Goal: Navigation & Orientation: Find specific page/section

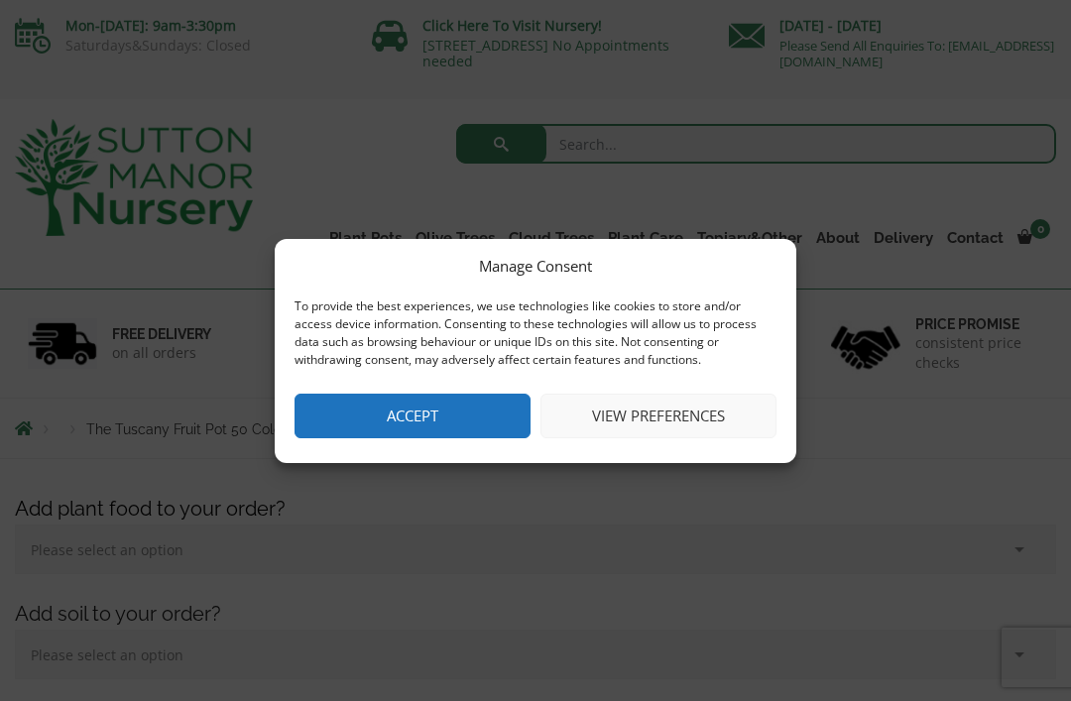
click at [498, 417] on button "Accept" at bounding box center [413, 416] width 236 height 45
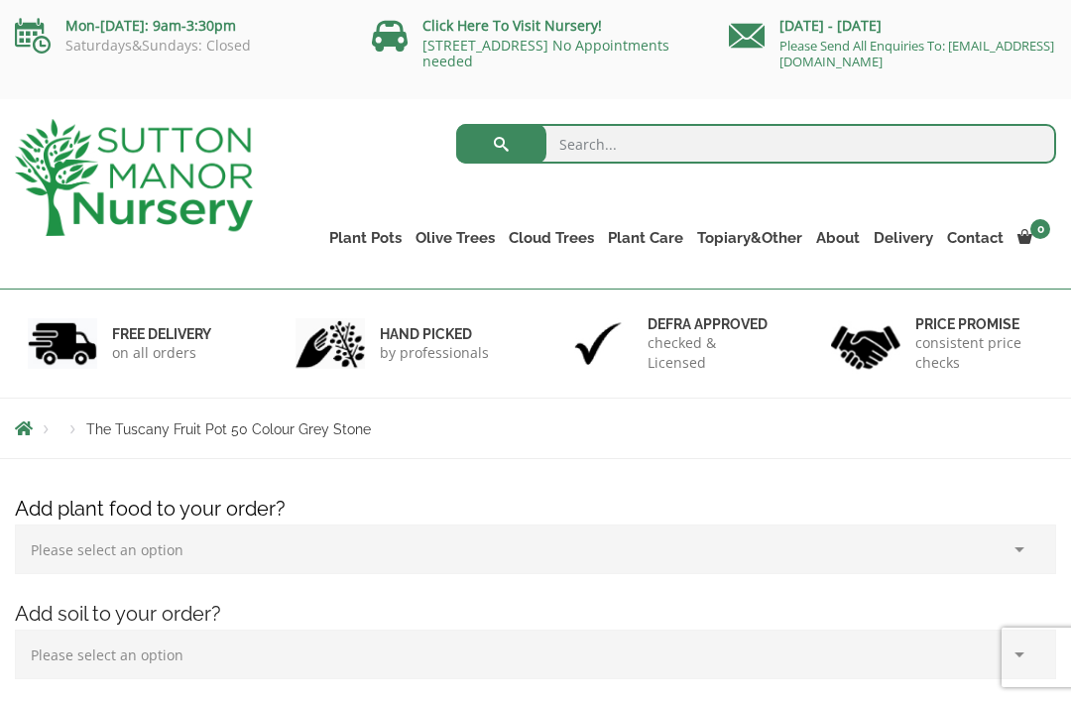
click at [0, 0] on link "Glazed Pots" at bounding box center [0, 0] width 0 height 0
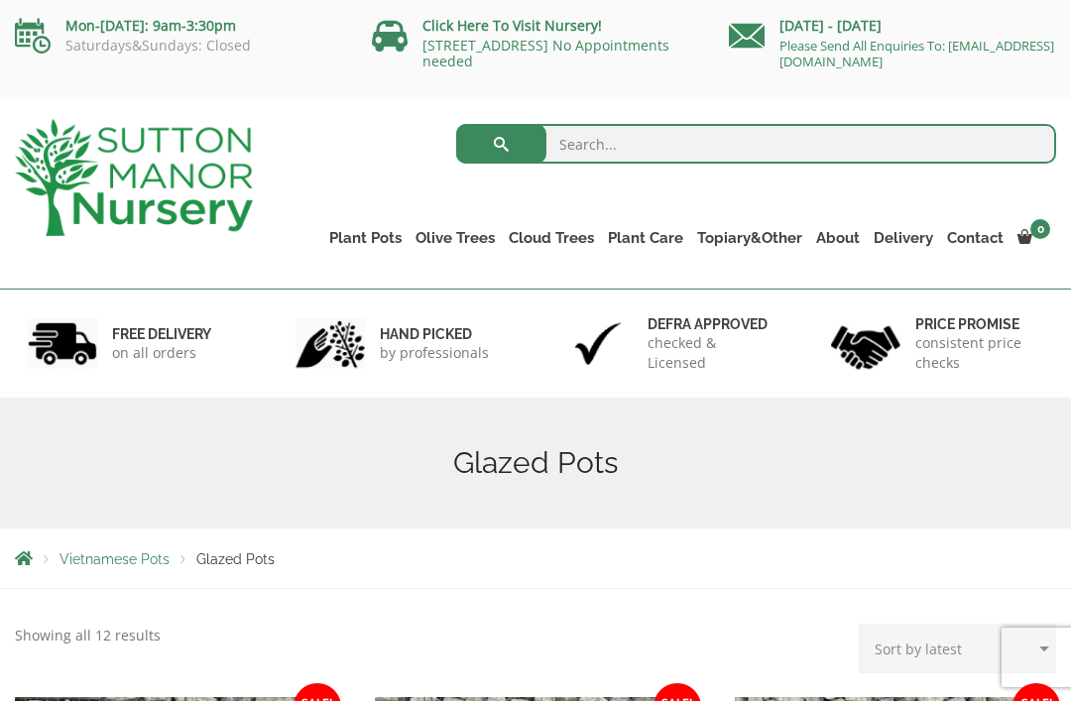
click at [0, 0] on link "Gnarled Olive Trees (Grande Range)" at bounding box center [0, 0] width 0 height 0
click at [0, 0] on link "Gnarled Olive Trees (Bella Range)" at bounding box center [0, 0] width 0 height 0
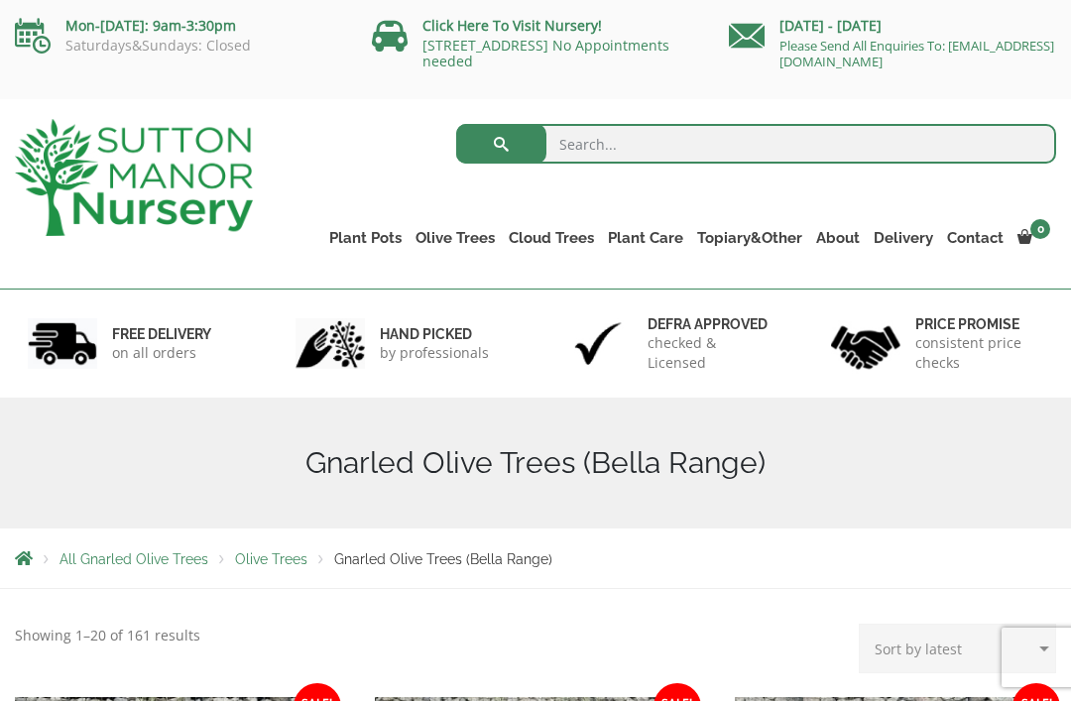
click at [0, 0] on link "Plateau Olive Trees (Mesa Range)" at bounding box center [0, 0] width 0 height 0
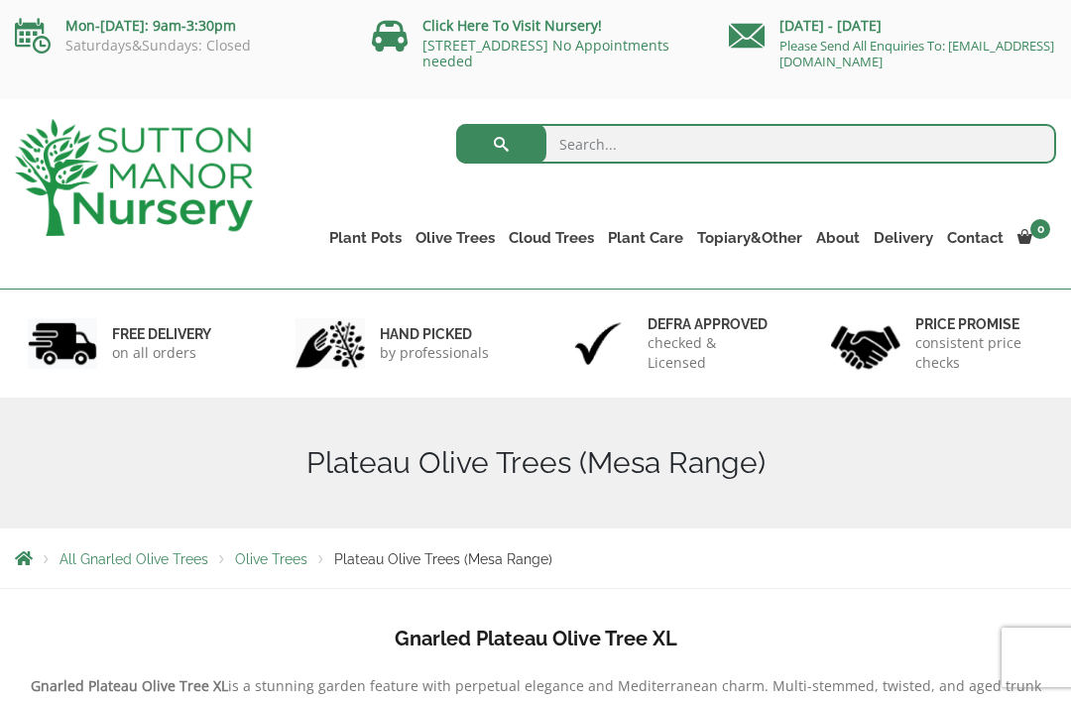
click at [0, 0] on link "Multi Stem Olives (Arcadia Range)" at bounding box center [0, 0] width 0 height 0
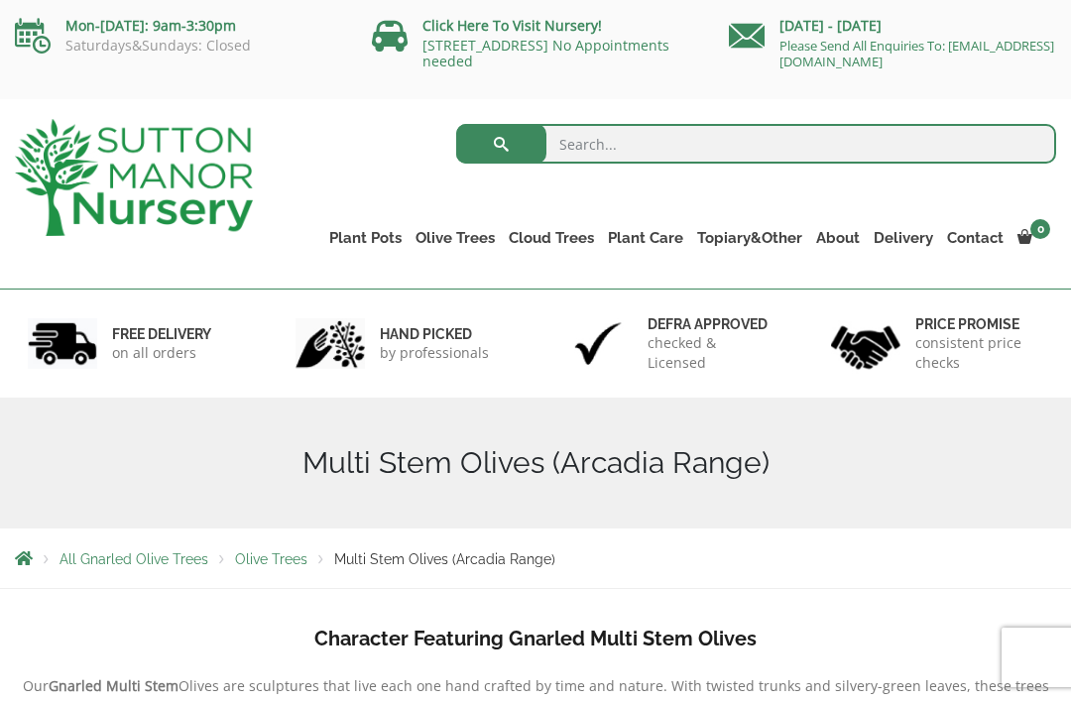
click at [0, 0] on link "Ilex Crenata Cloud Trees" at bounding box center [0, 0] width 0 height 0
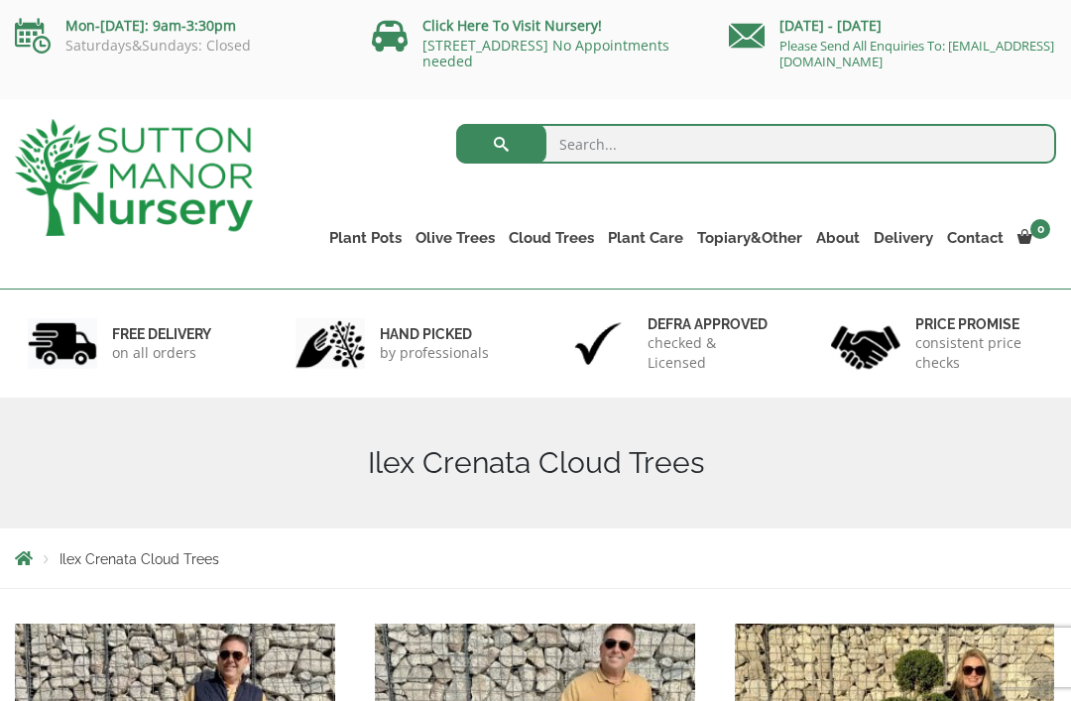
click at [0, 0] on link "Laurus Nobilis Bay Trees" at bounding box center [0, 0] width 0 height 0
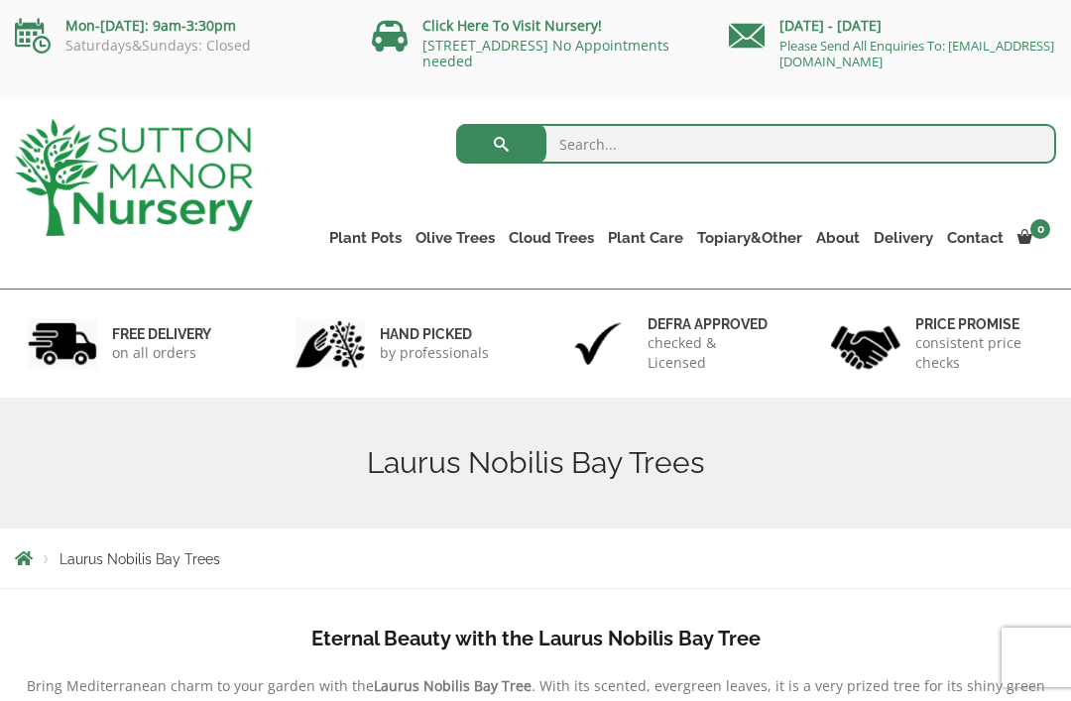
click at [0, 0] on link "Red Robins" at bounding box center [0, 0] width 0 height 0
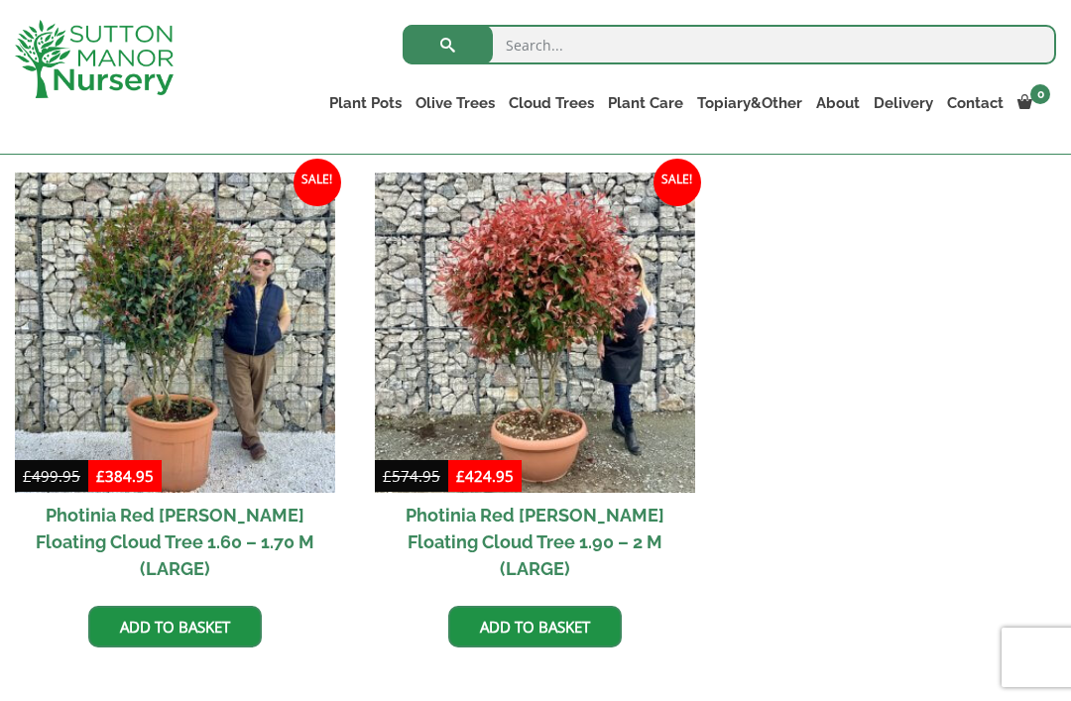
scroll to position [845, 0]
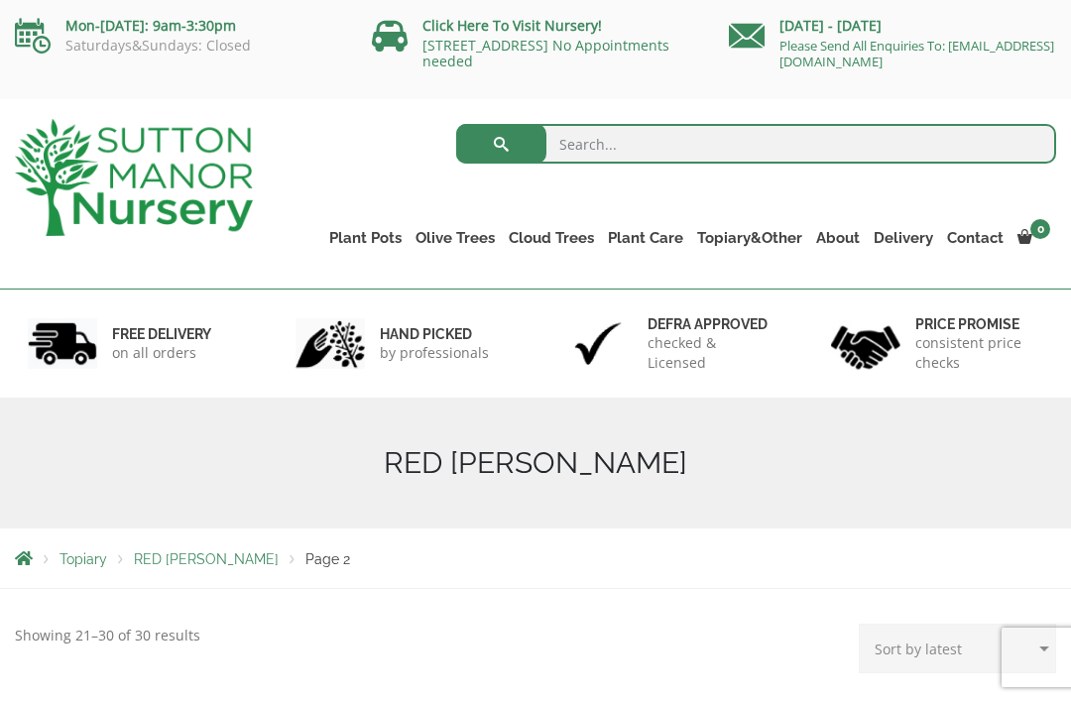
click at [0, 0] on link "Acers" at bounding box center [0, 0] width 0 height 0
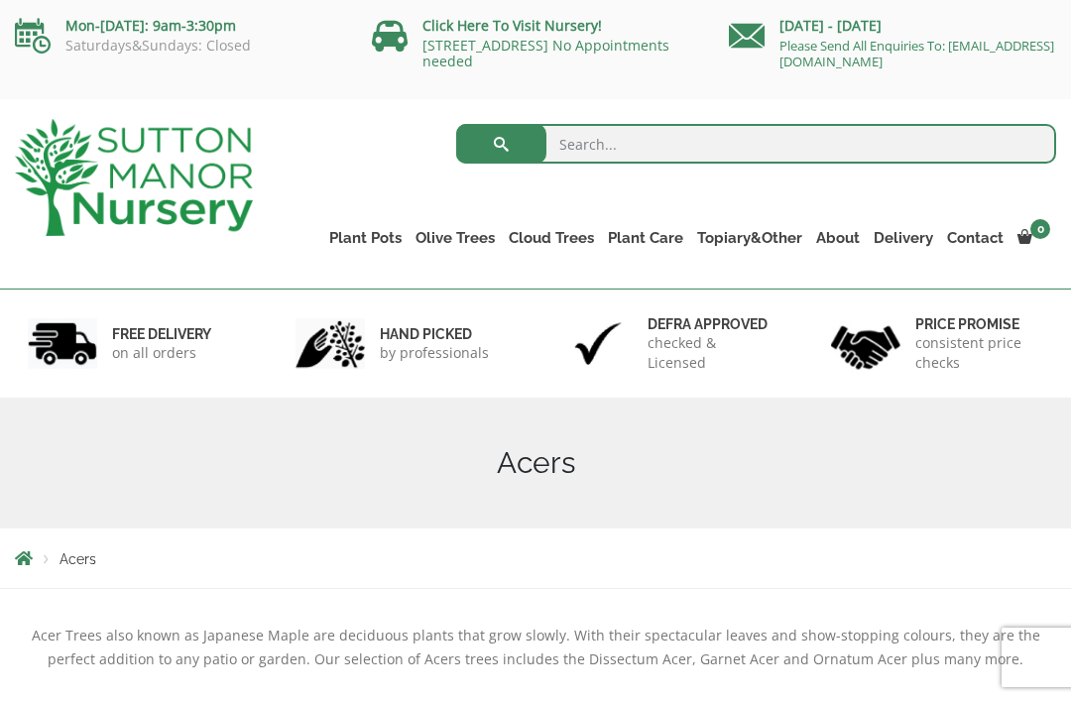
click at [0, 0] on link "Bay Trees (Laurus Nobilis)" at bounding box center [0, 0] width 0 height 0
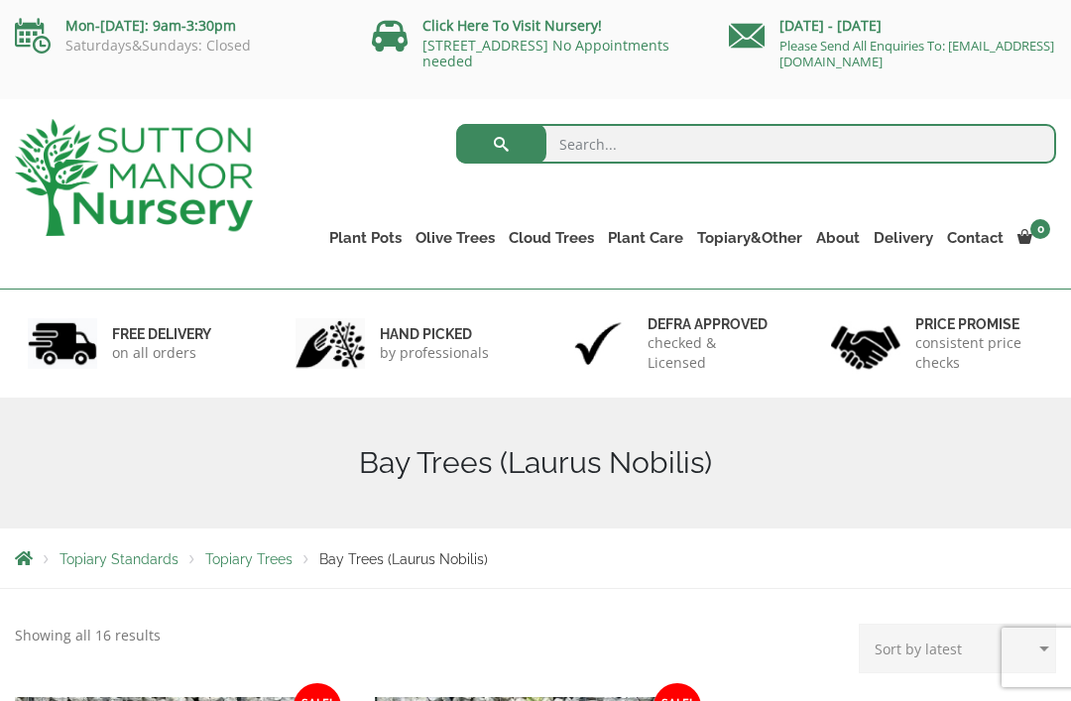
click at [0, 0] on link "Palm Trees" at bounding box center [0, 0] width 0 height 0
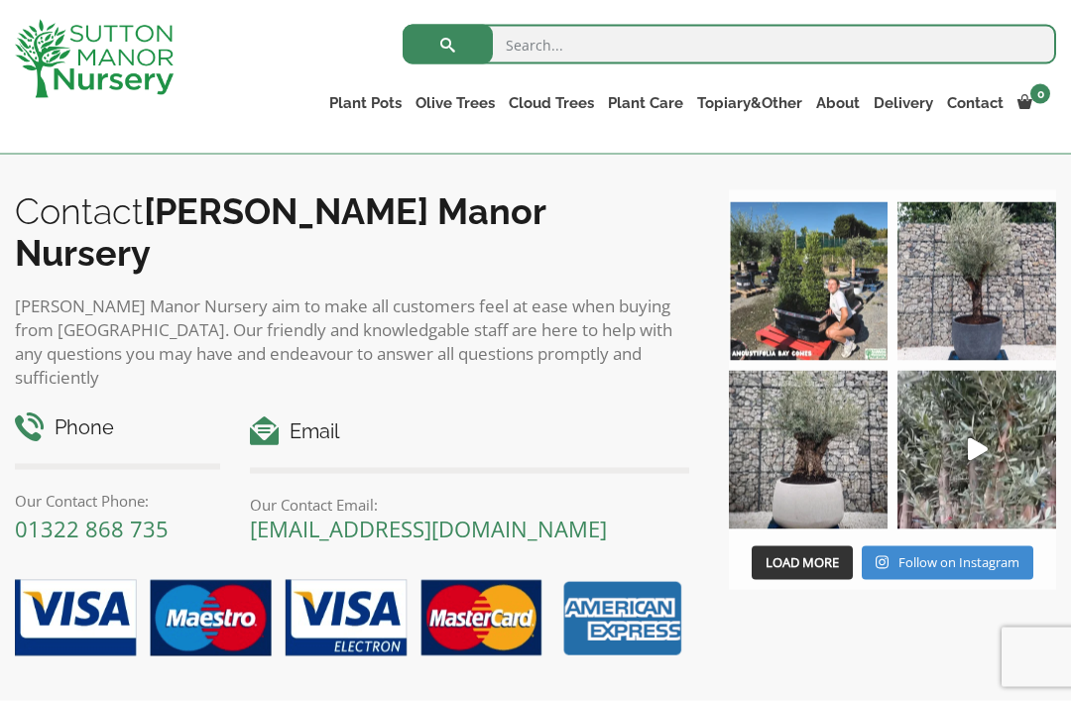
scroll to position [1416, 0]
click at [966, 443] on img at bounding box center [977, 449] width 159 height 159
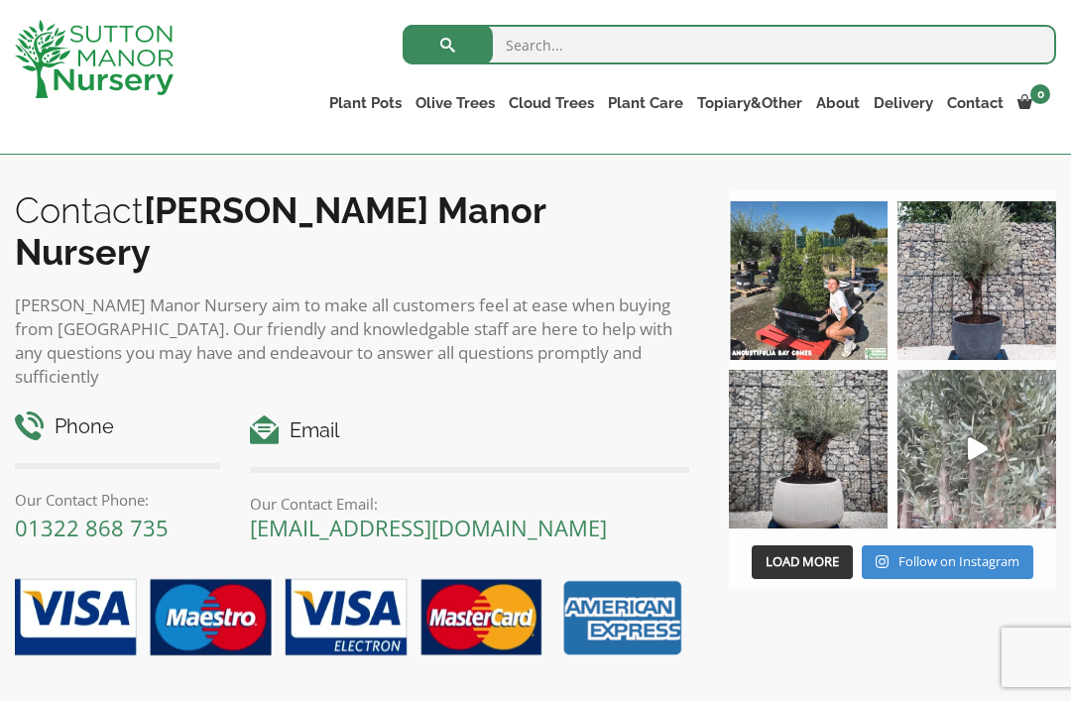
scroll to position [1448, 0]
